Goal: Task Accomplishment & Management: Manage account settings

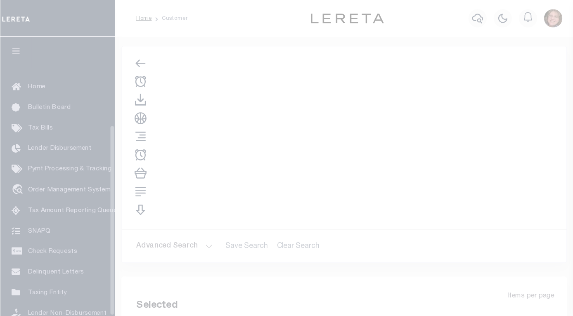
scroll to position [117, 0]
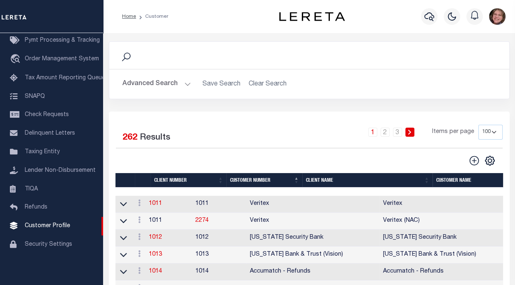
click at [188, 82] on button "Advanced Search" at bounding box center [157, 84] width 69 height 16
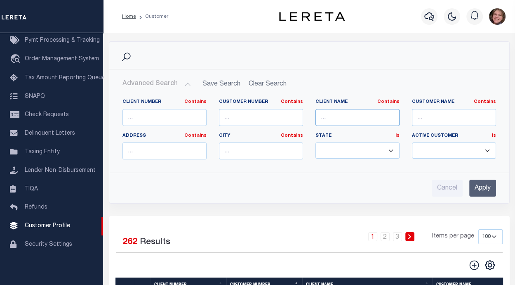
click at [347, 121] on input "text" at bounding box center [358, 117] width 84 height 17
type input "first demo"
click at [482, 187] on input "Apply" at bounding box center [483, 188] width 27 height 17
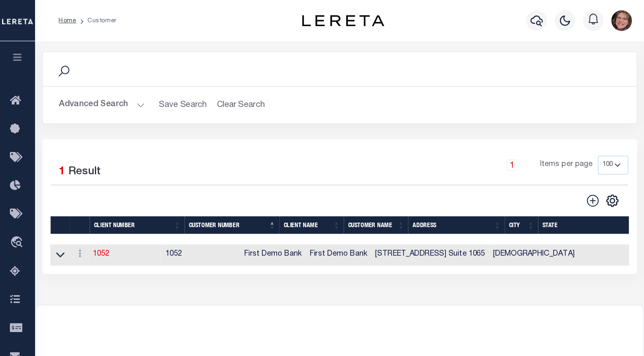
scroll to position [0, 0]
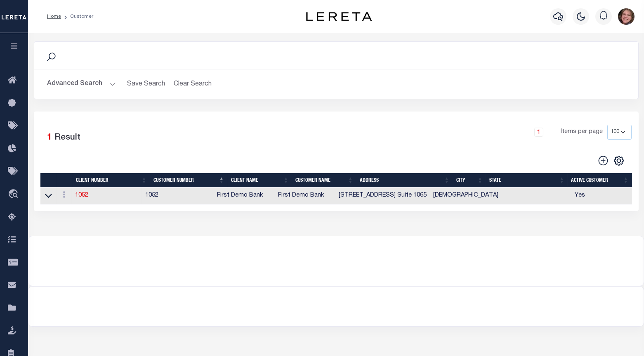
drag, startPoint x: 518, startPoint y: 14, endPoint x: 455, endPoint y: 109, distance: 114.0
click at [455, 109] on div "Search Advanced Search Save Search Clear Search CustomerSearchGridWrapper_dynam…" at bounding box center [336, 76] width 617 height 70
click at [82, 196] on link "1052" at bounding box center [81, 195] width 13 height 6
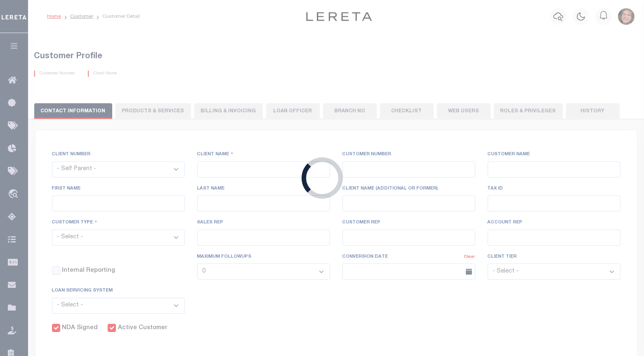
select select
type input "First Demo Bank"
type input "1052"
type input "First Demo Bank"
select select "Mixed Portfolio"
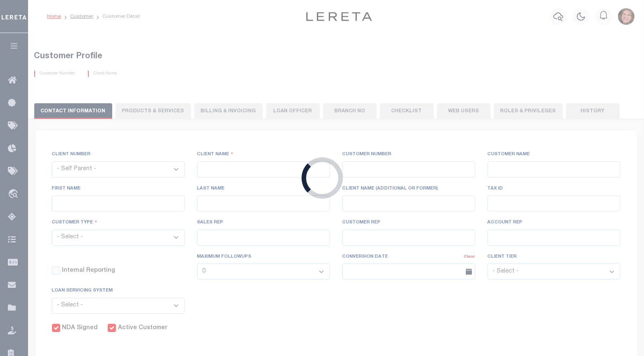
type input "[PERSON_NAME]"
type input "[DATE]"
select select "Tier 1"
checkbox input "true"
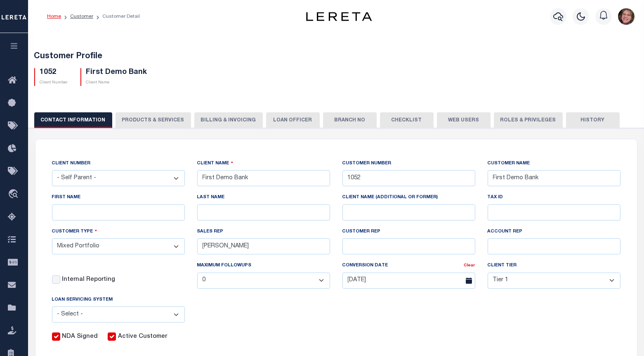
click at [462, 115] on button "Web Users" at bounding box center [464, 120] width 54 height 16
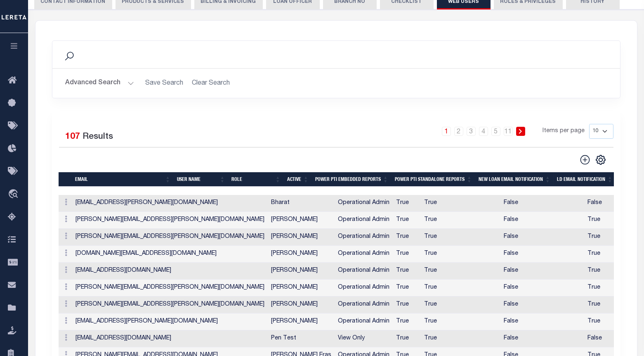
scroll to position [51, 0]
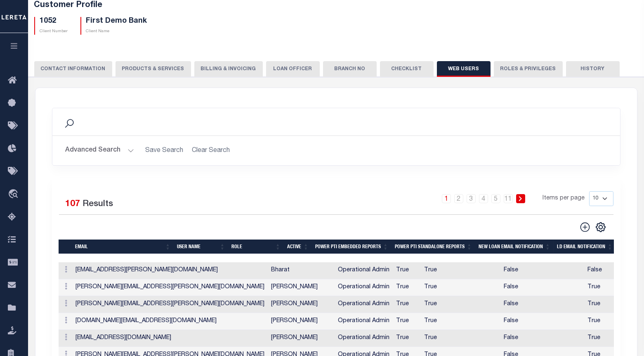
click at [128, 148] on button "Advanced Search" at bounding box center [100, 150] width 69 height 16
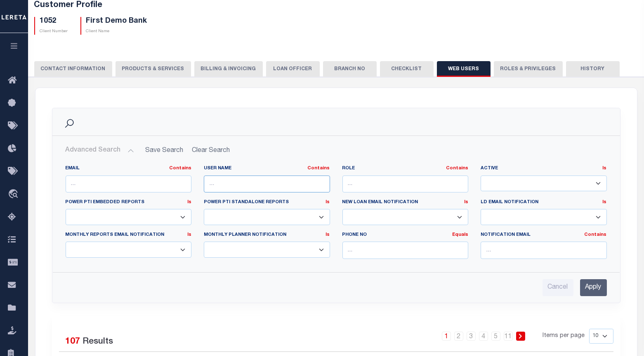
click at [273, 188] on input "text" at bounding box center [267, 183] width 126 height 17
type input "[PERSON_NAME]"
click at [515, 283] on input "Apply" at bounding box center [593, 287] width 27 height 17
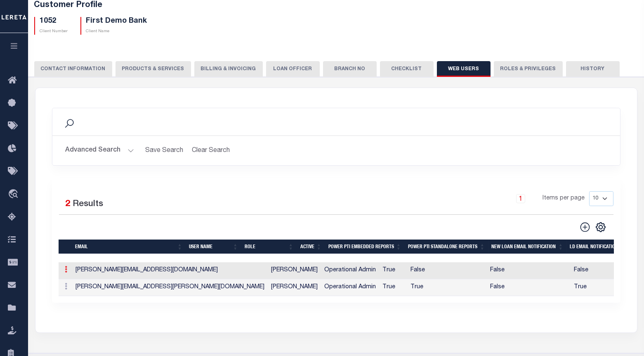
click at [67, 271] on link at bounding box center [66, 270] width 9 height 7
click at [116, 274] on td "[PERSON_NAME][EMAIL_ADDRESS][DOMAIN_NAME]" at bounding box center [171, 270] width 196 height 17
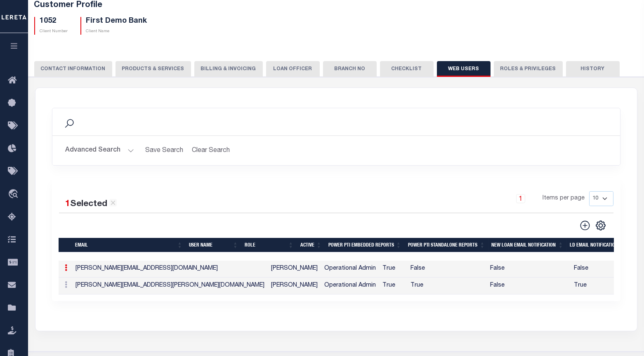
click at [118, 271] on td "[PERSON_NAME][EMAIL_ADDRESS][DOMAIN_NAME]" at bounding box center [171, 268] width 196 height 17
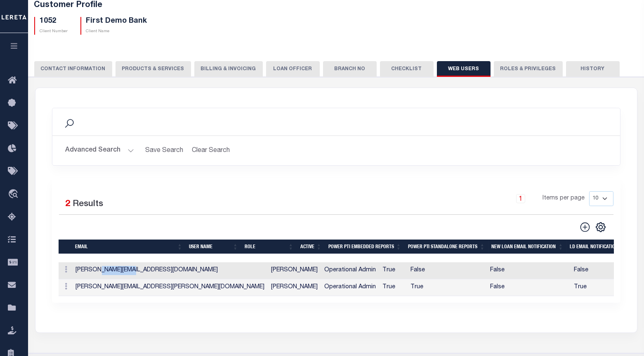
click at [118, 271] on td "[PERSON_NAME][EMAIL_ADDRESS][DOMAIN_NAME]" at bounding box center [171, 270] width 196 height 17
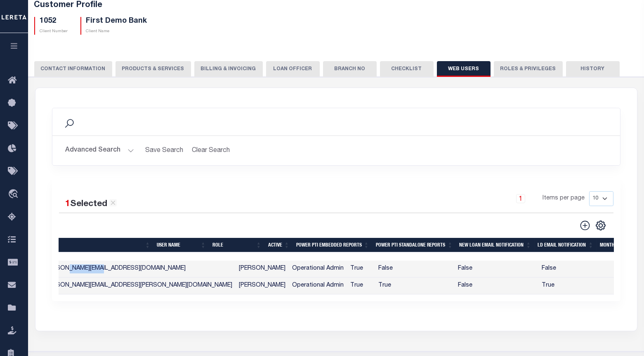
scroll to position [0, 0]
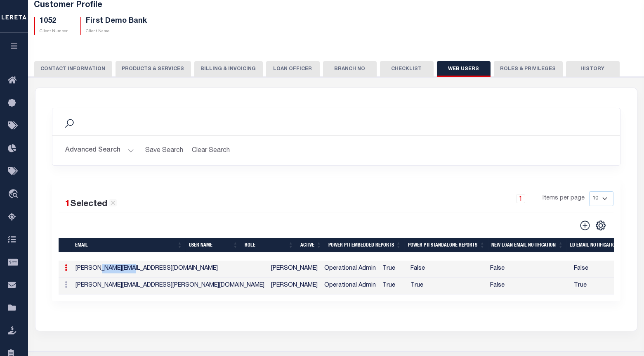
click at [65, 267] on icon at bounding box center [66, 267] width 2 height 7
click at [89, 284] on link "Edit" at bounding box center [81, 294] width 38 height 14
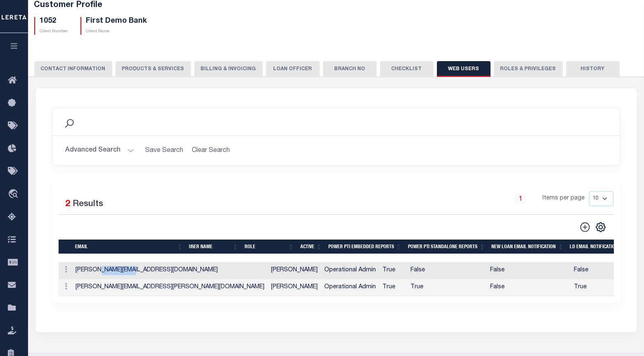
type input "[PERSON_NAME][EMAIL_ADDRESS][DOMAIN_NAME]"
type input "[EMAIL_ADDRESS][DOMAIN_NAME]"
type input "[PERSON_NAME]"
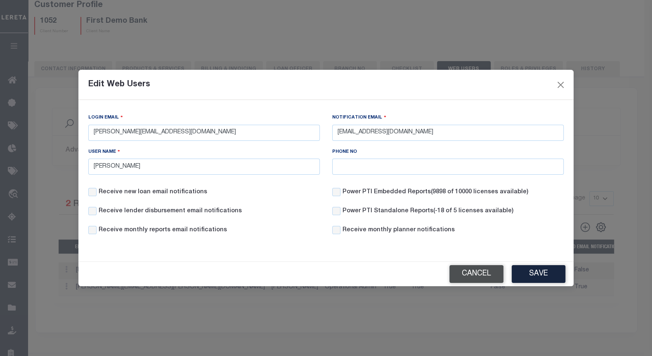
click at [475, 273] on button "Cancel" at bounding box center [476, 274] width 54 height 18
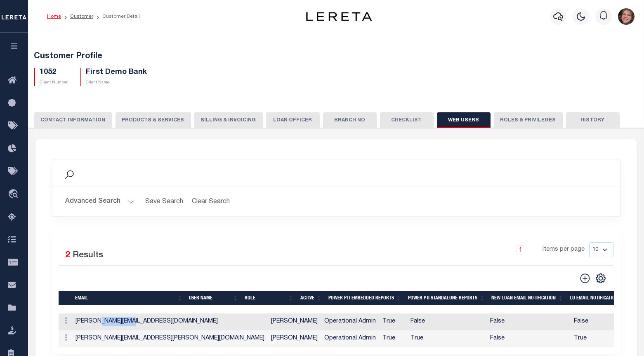
click at [515, 15] on img "button" at bounding box center [626, 16] width 17 height 17
click at [515, 60] on span "Sign out" at bounding box center [594, 59] width 24 height 6
